Goal: Information Seeking & Learning: Compare options

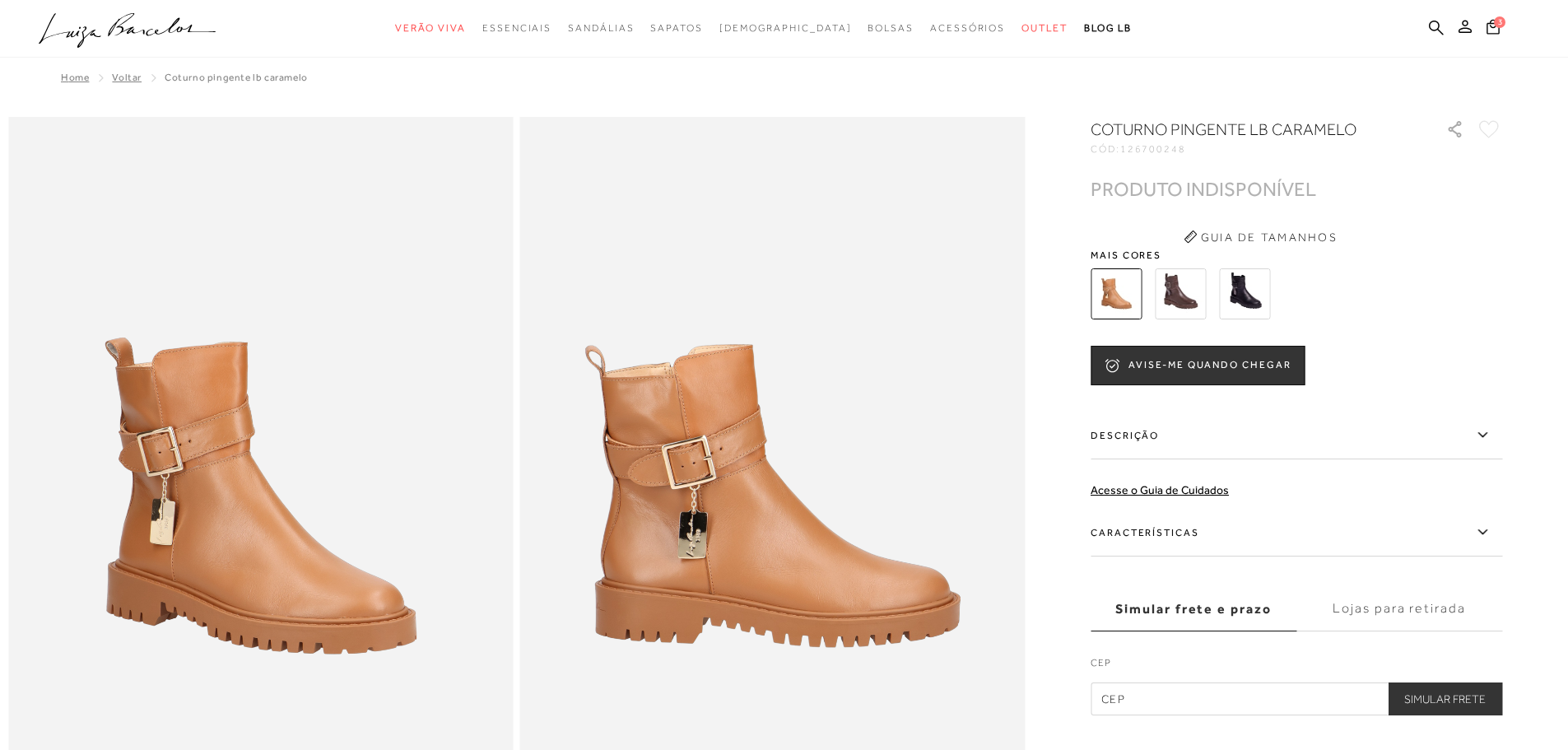
click at [1199, 288] on img at bounding box center [1180, 293] width 51 height 51
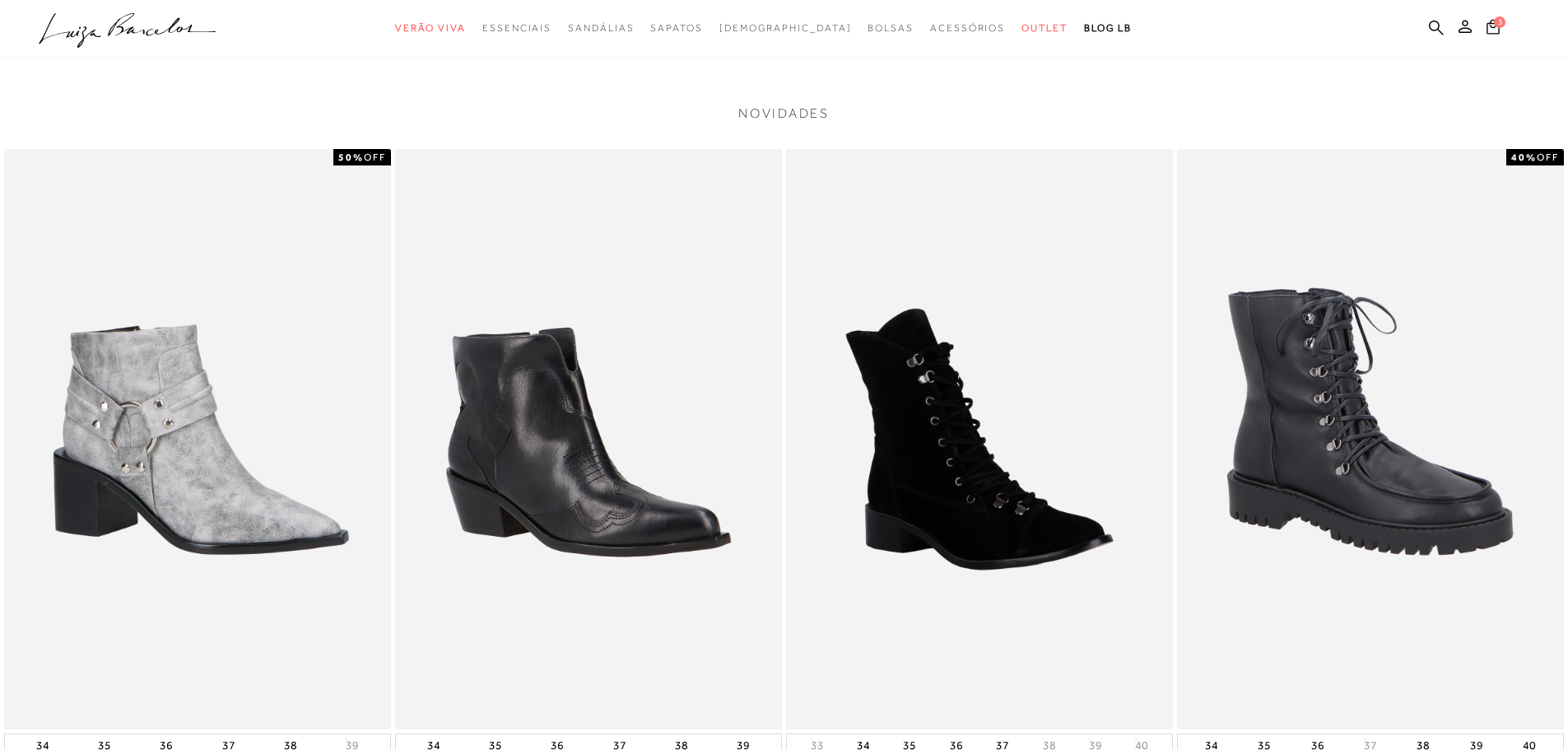
scroll to position [1728, 0]
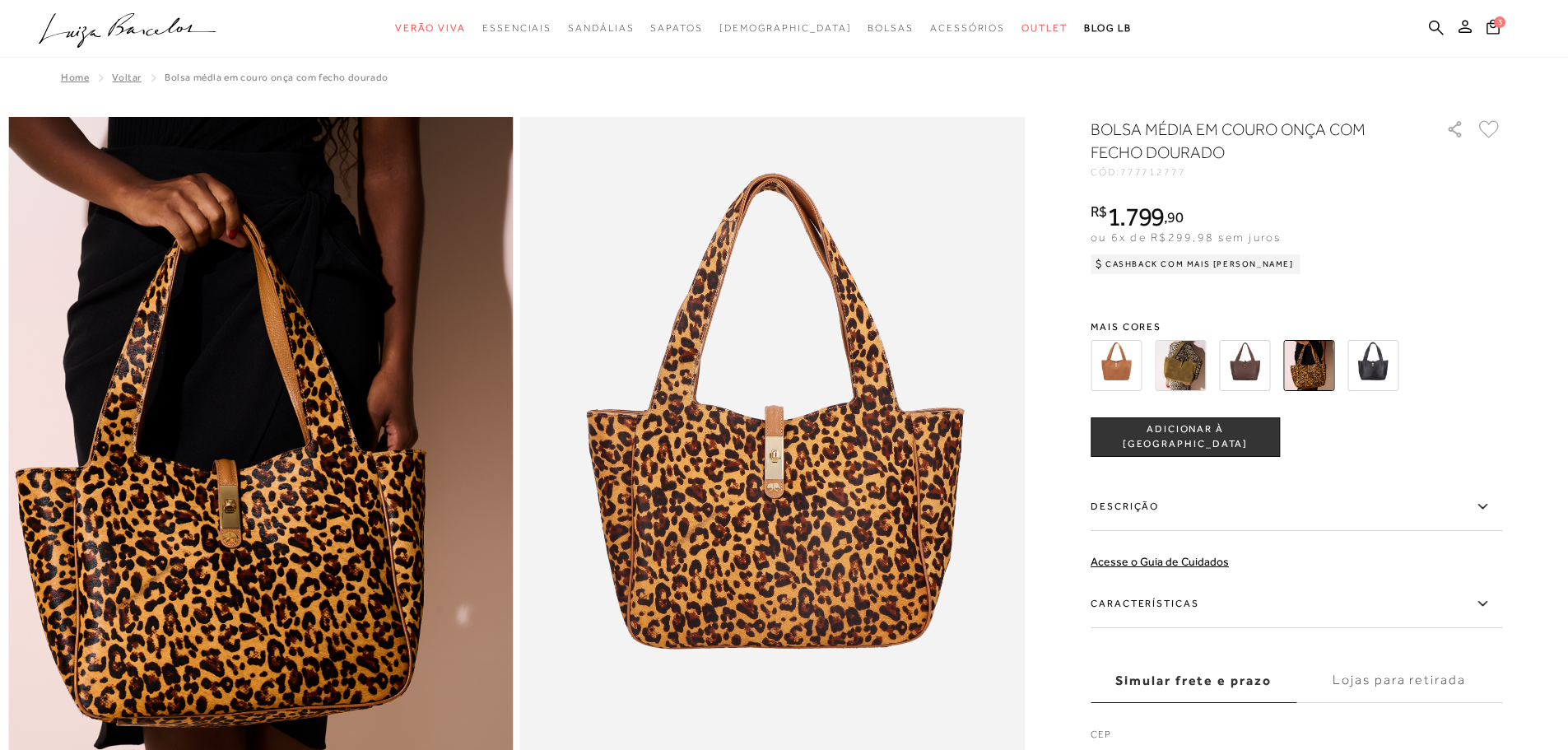
click at [1188, 367] on img at bounding box center [1180, 365] width 51 height 51
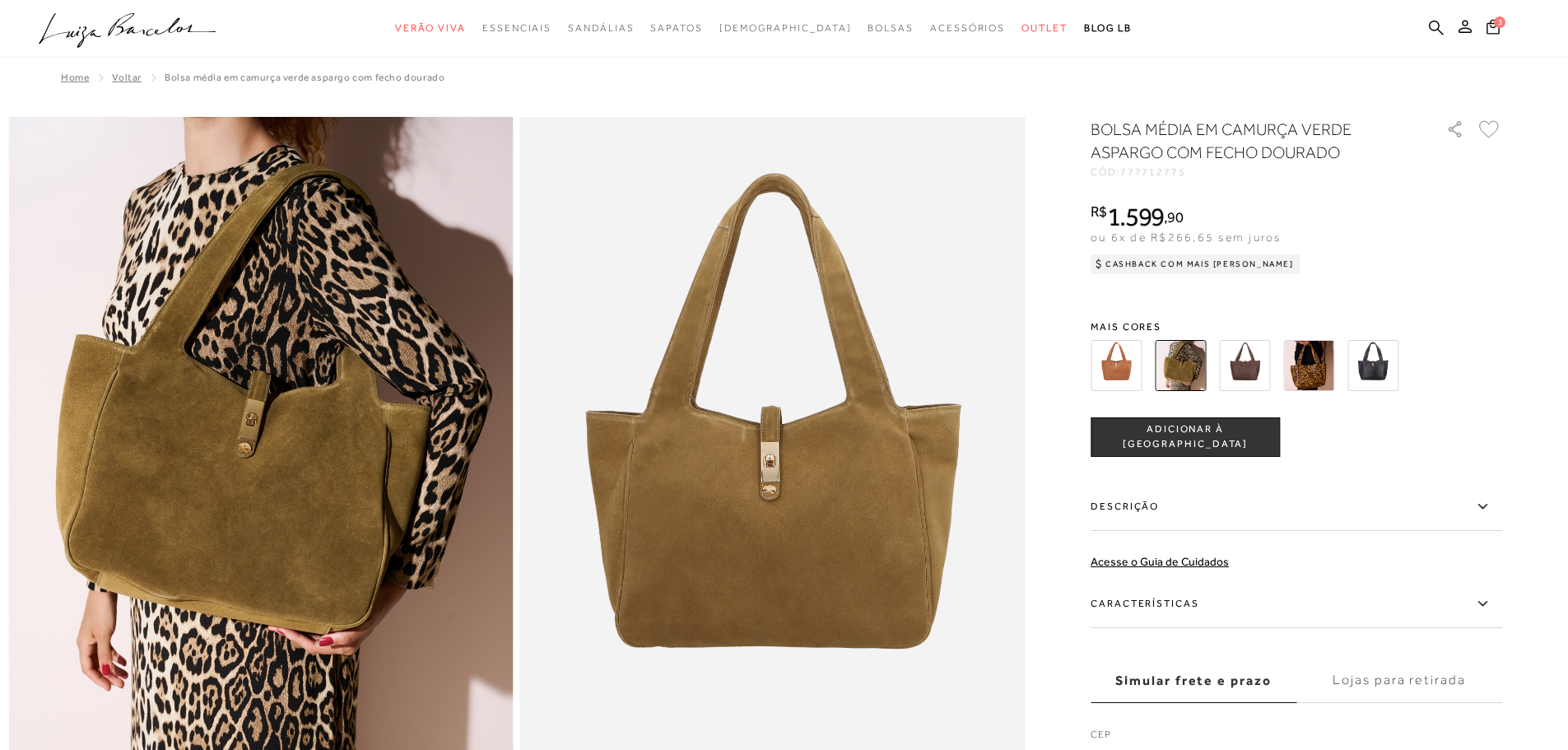
click at [1129, 358] on img at bounding box center [1116, 365] width 51 height 51
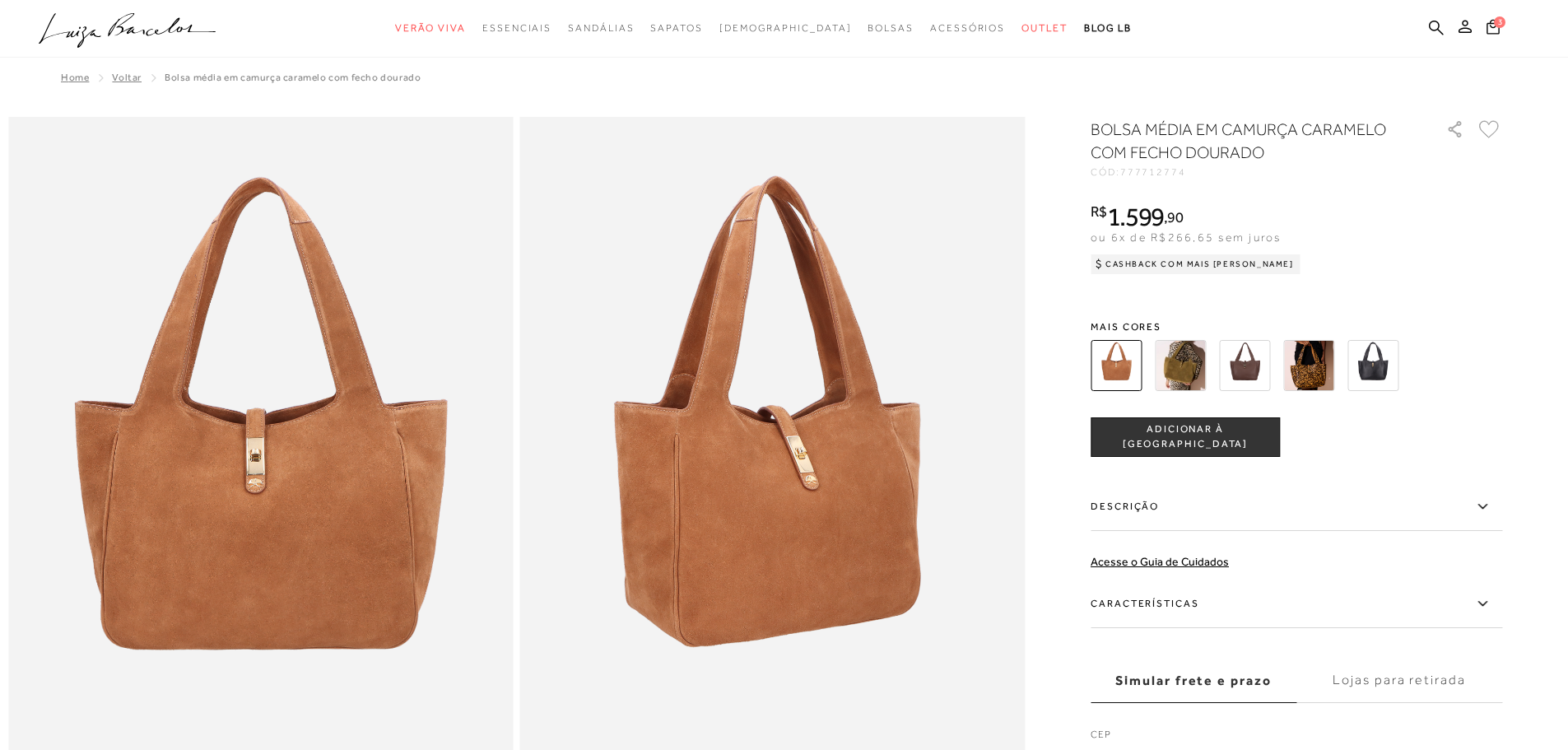
click at [1375, 367] on img at bounding box center [1373, 365] width 51 height 51
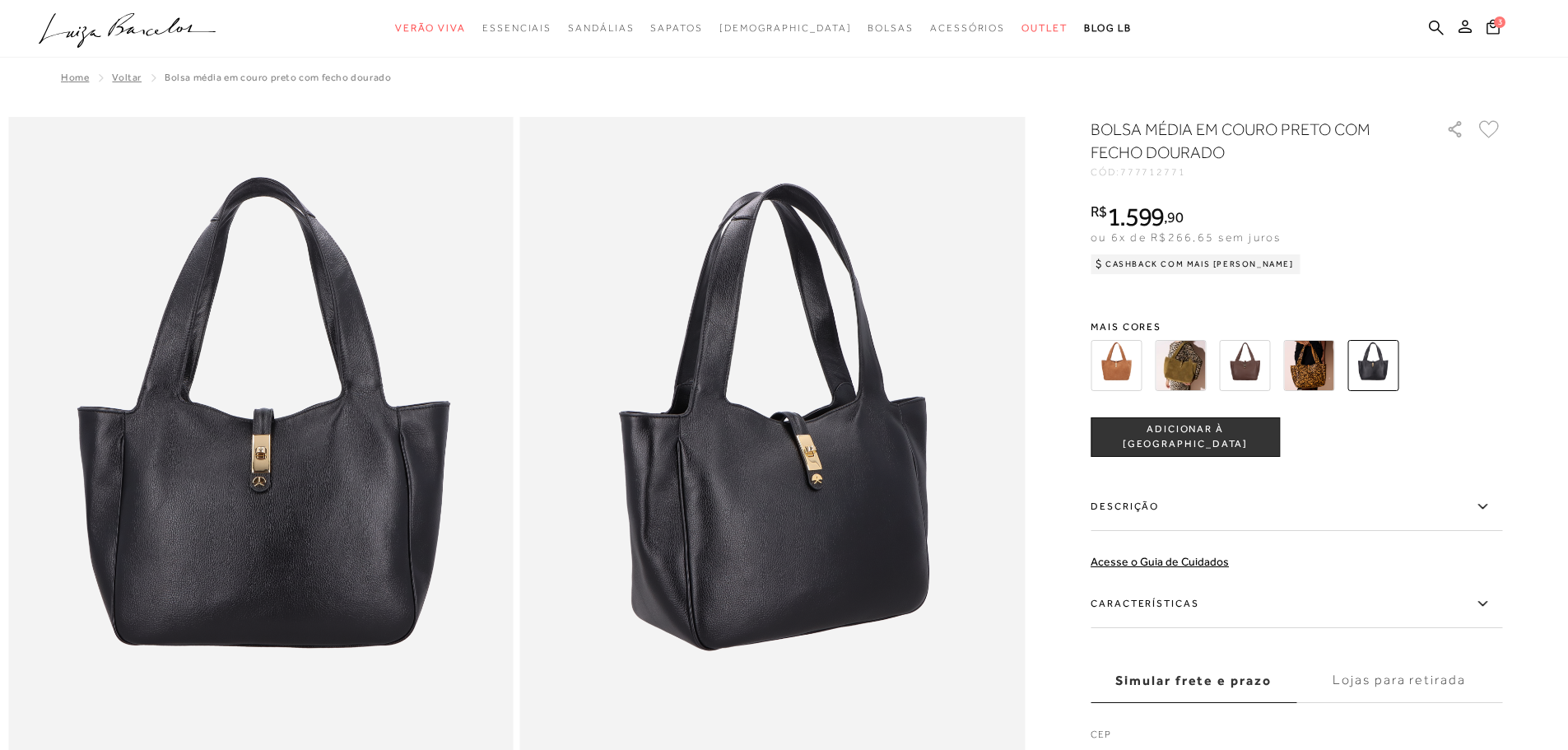
click at [1306, 367] on img at bounding box center [1309, 365] width 51 height 51
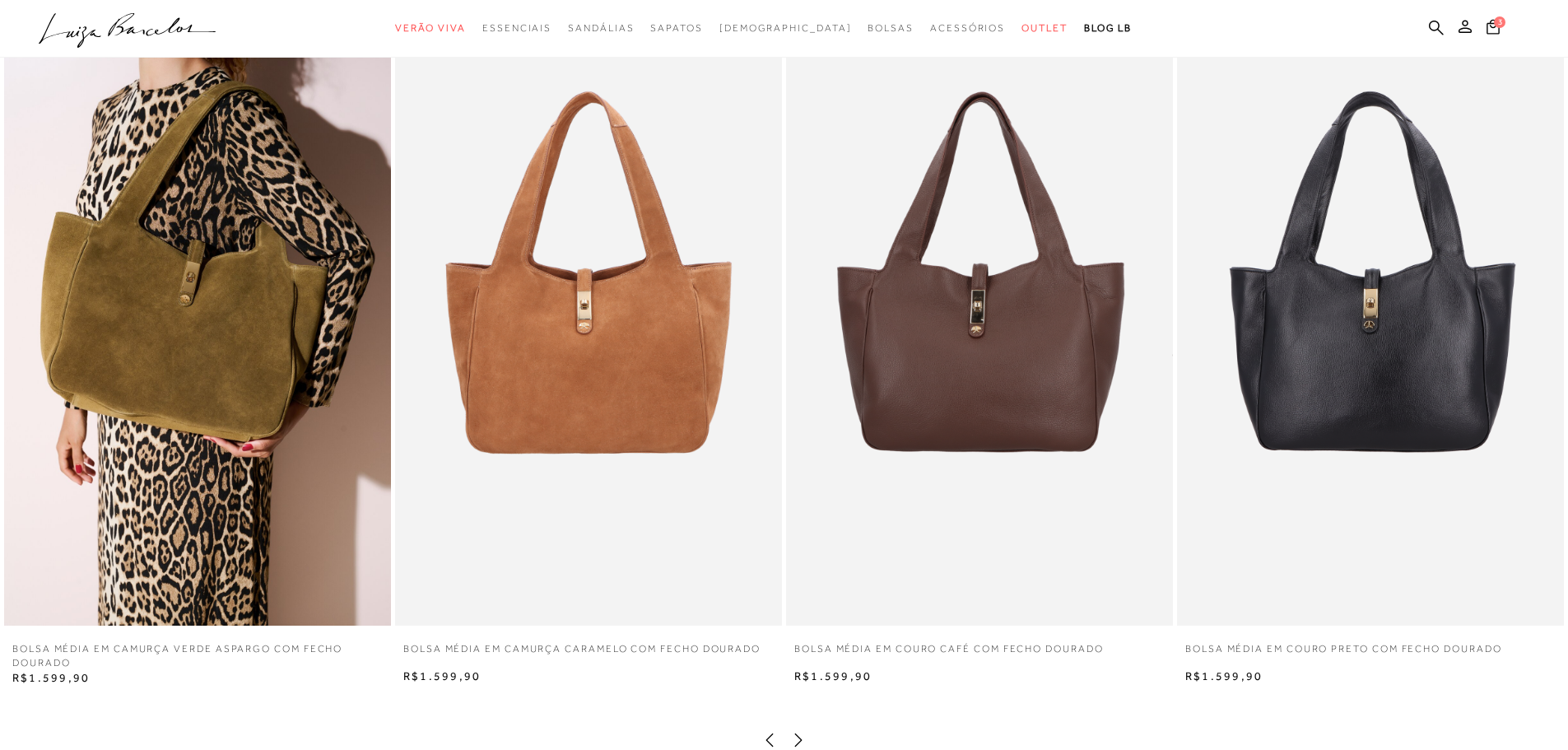
scroll to position [3128, 0]
